Goal: Task Accomplishment & Management: Use online tool/utility

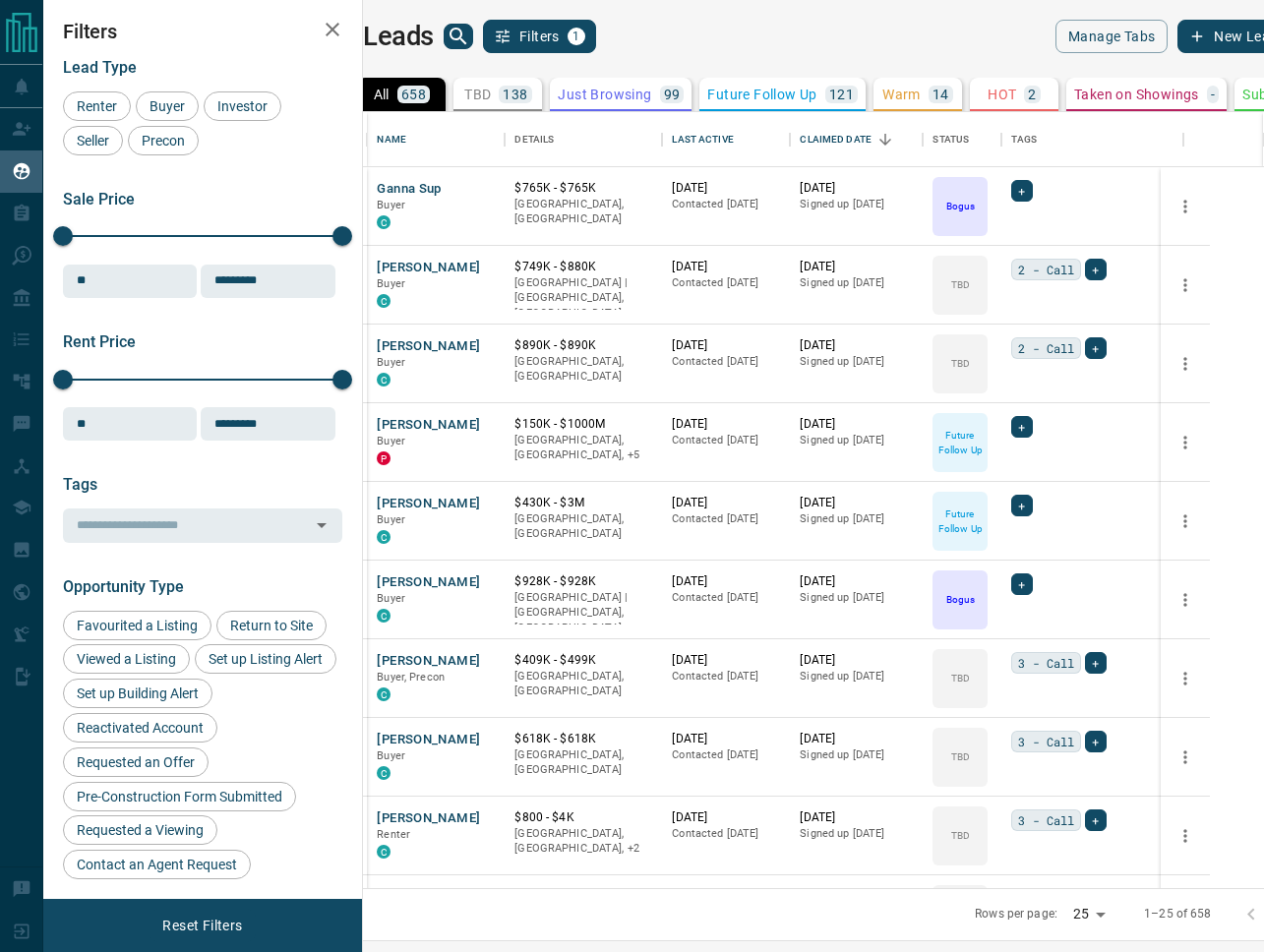
scroll to position [776, 892]
click at [589, 33] on button "Filters 1" at bounding box center [539, 37] width 113 height 34
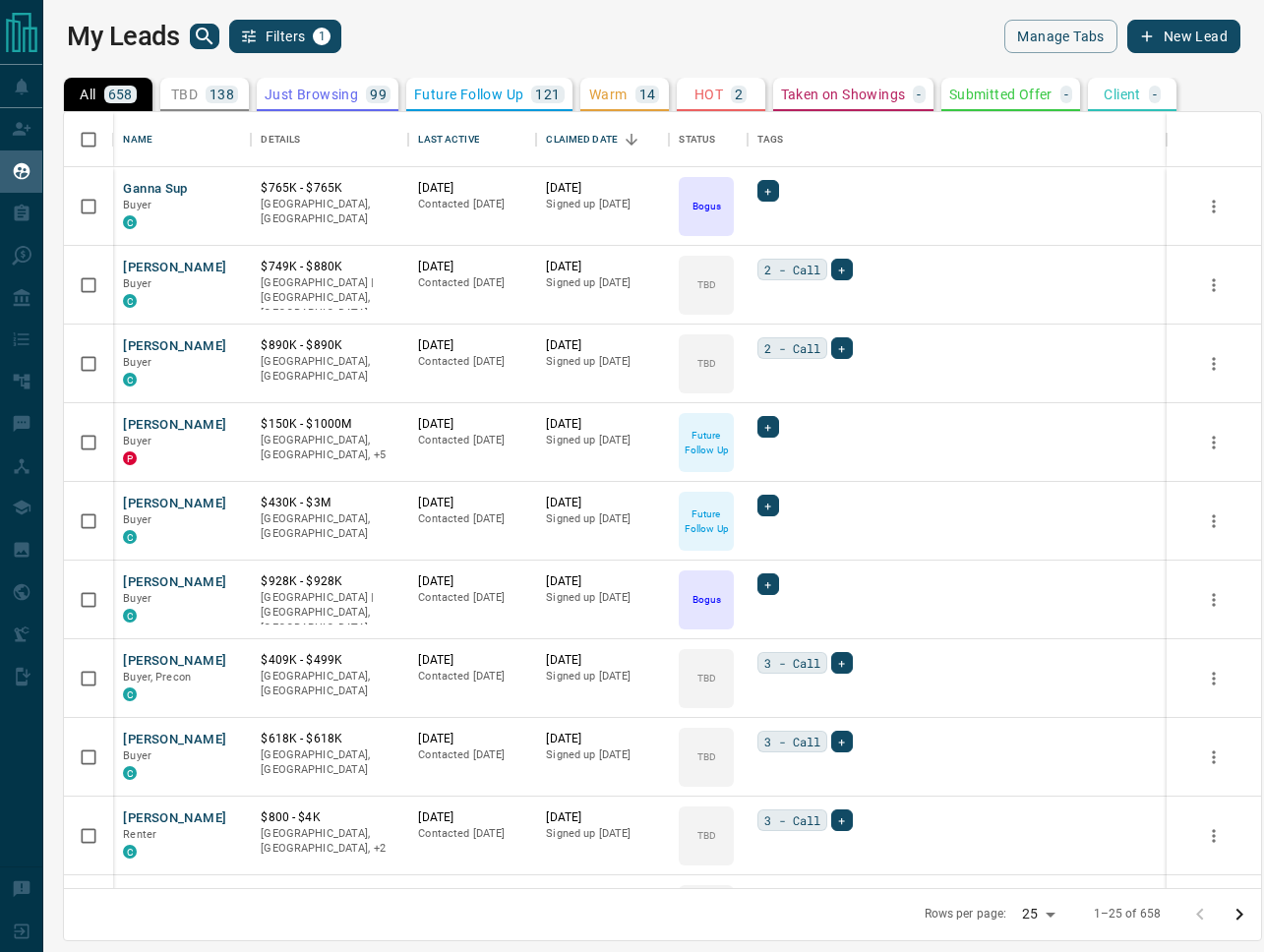
scroll to position [776, 1197]
click at [574, 43] on div "My Leads Filters 1" at bounding box center [360, 37] width 587 height 34
click at [286, 32] on button "Filters 1" at bounding box center [286, 37] width 113 height 34
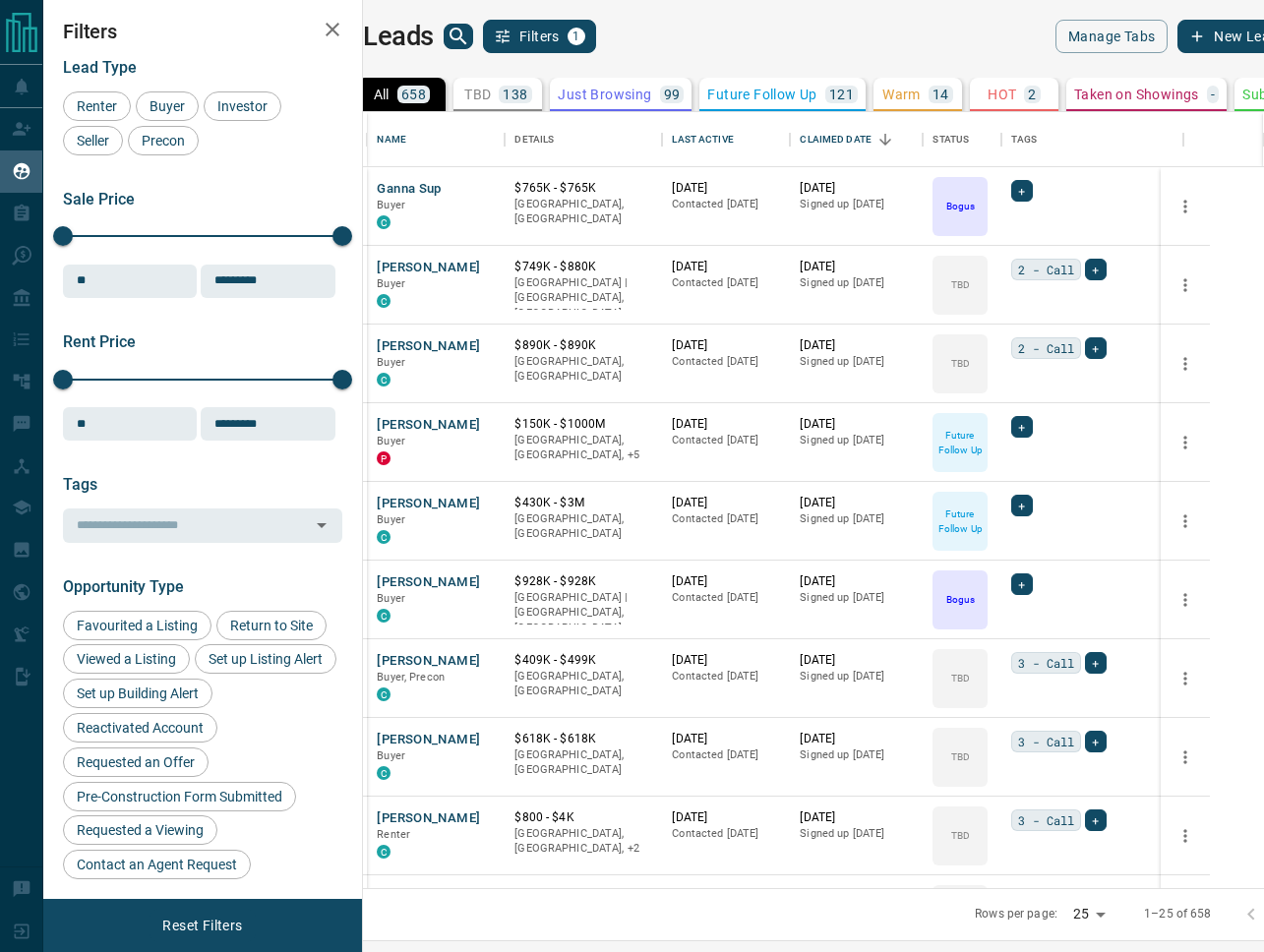
scroll to position [776, 892]
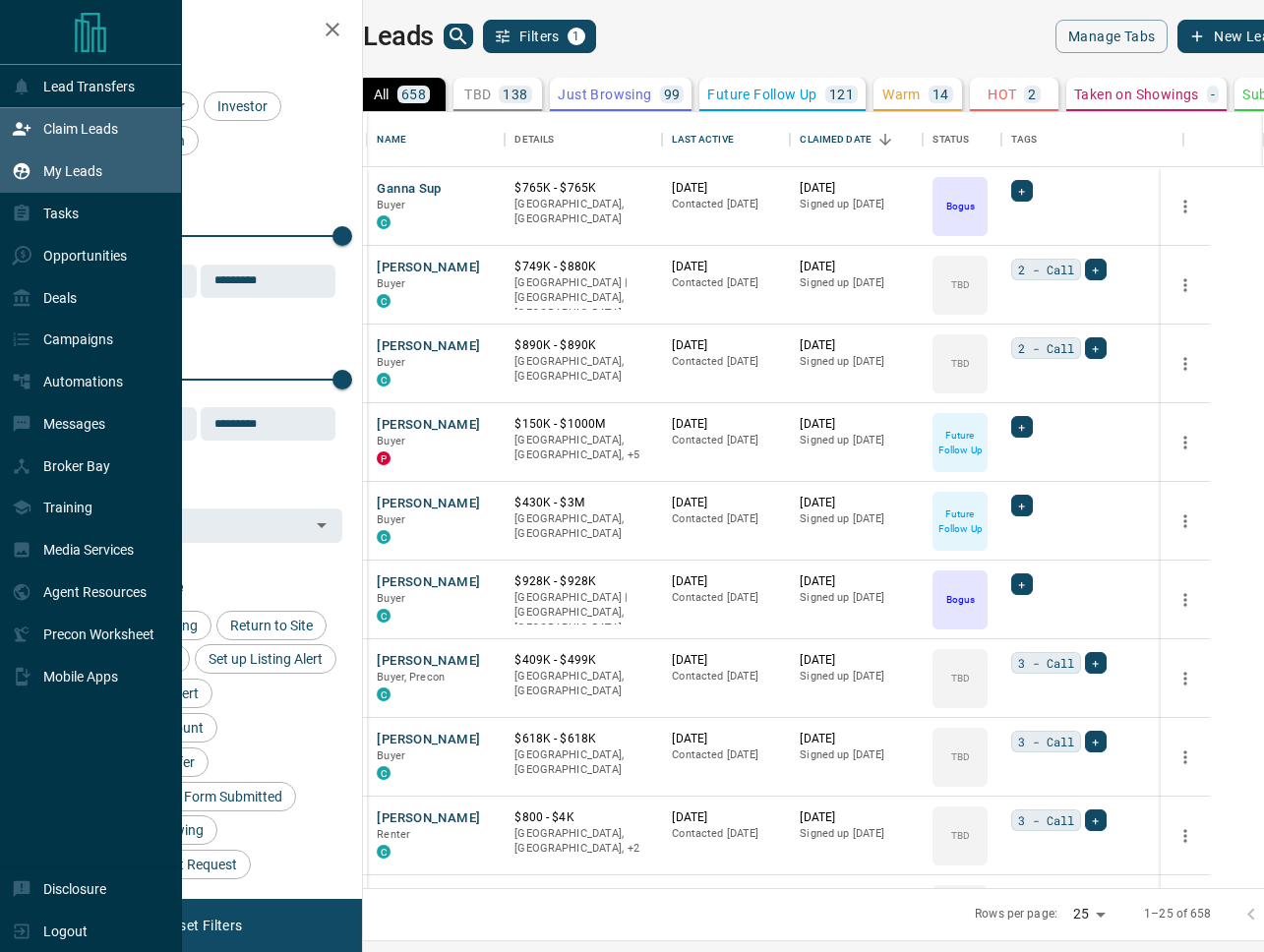
click at [56, 122] on p "Claim Leads" at bounding box center [81, 129] width 75 height 16
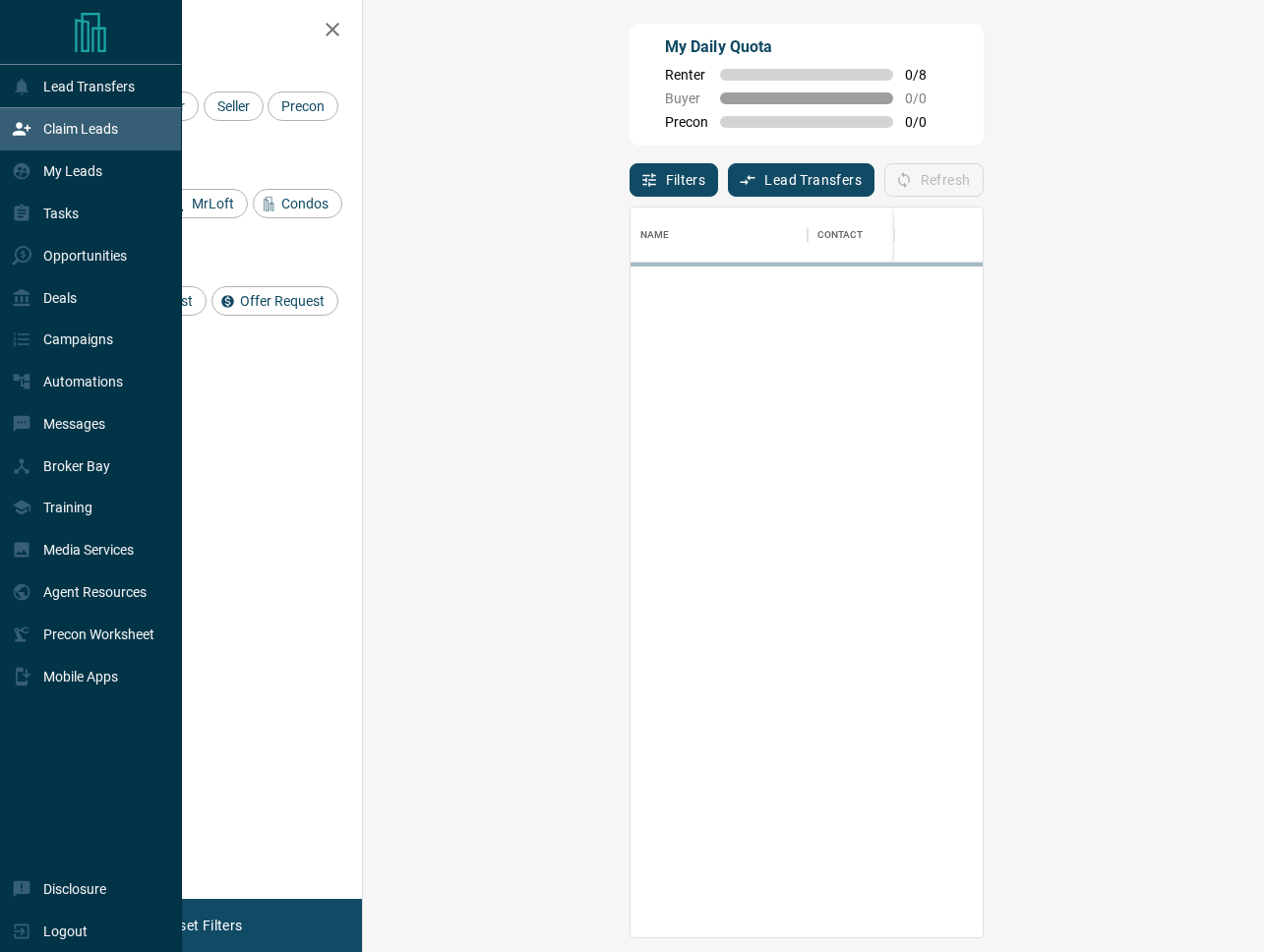
scroll to position [730, 859]
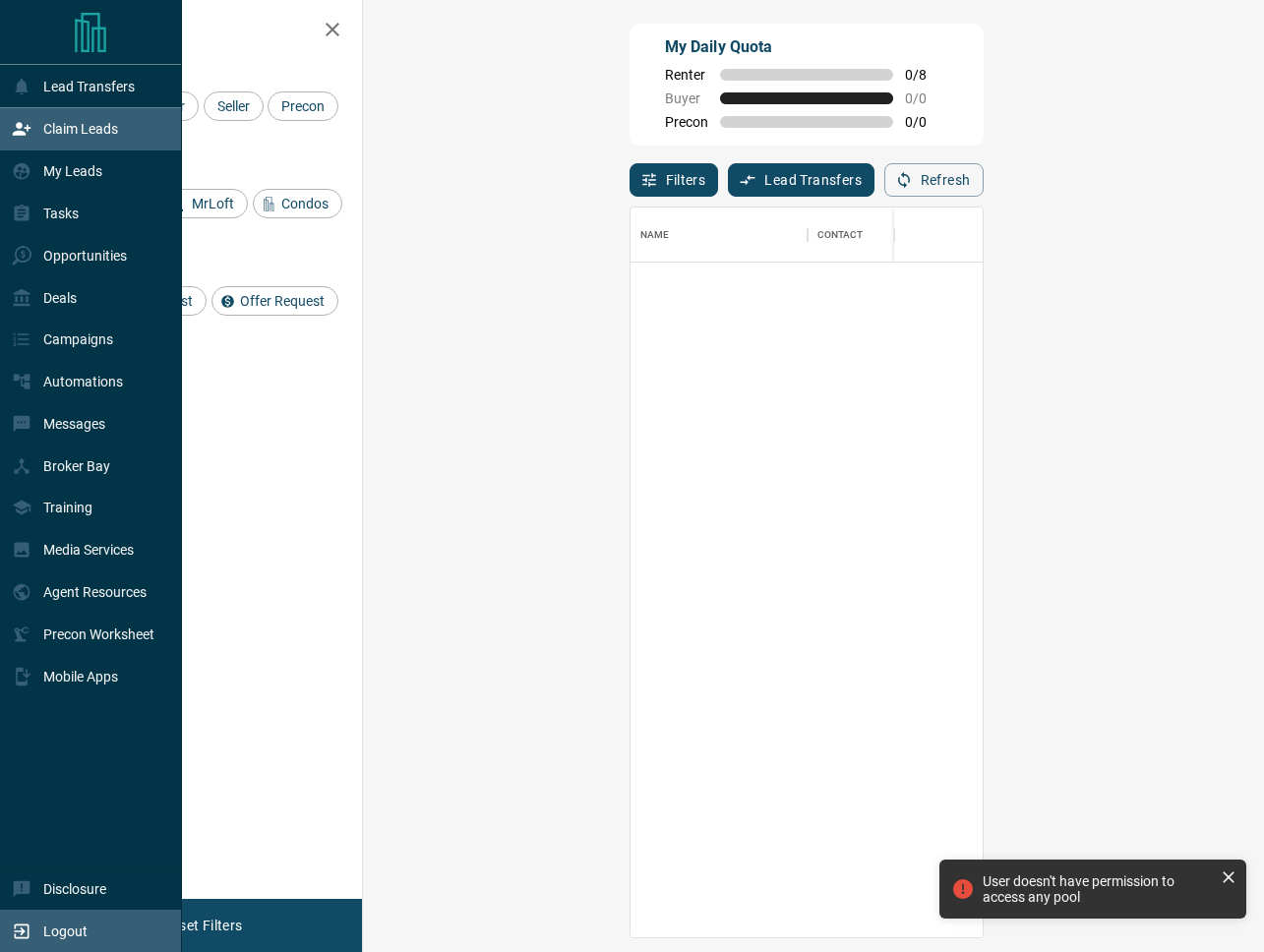
click at [72, 923] on p "Logout" at bounding box center [65, 931] width 45 height 16
